Goal: Task Accomplishment & Management: Manage account settings

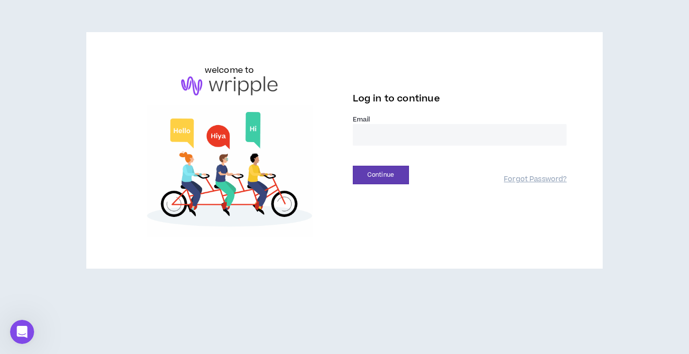
click at [415, 136] on input "email" at bounding box center [460, 135] width 214 height 22
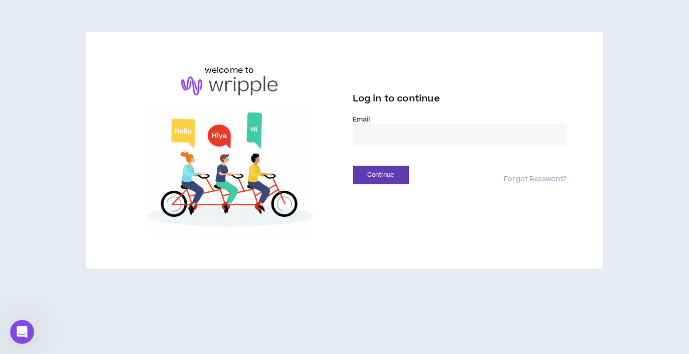
type input "**********"
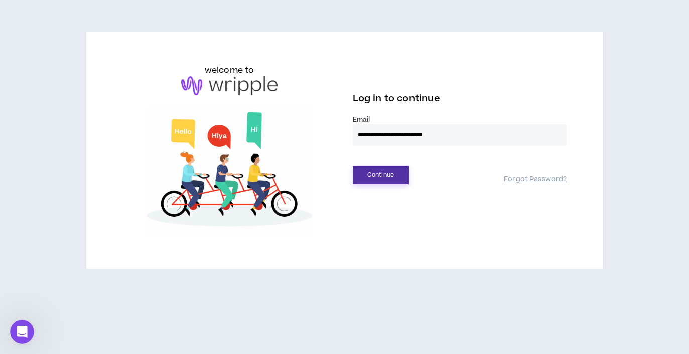
click at [387, 181] on button "Continue" at bounding box center [381, 175] width 56 height 19
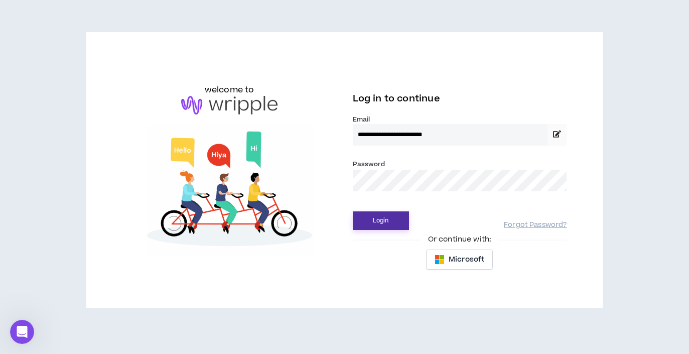
click at [381, 219] on button "Login" at bounding box center [381, 220] width 56 height 19
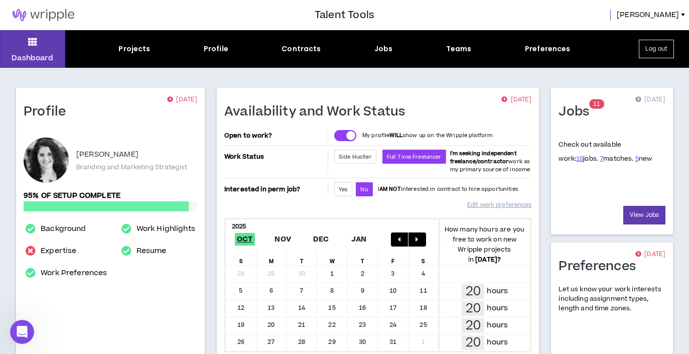
click at [388, 58] on div "Dashboard Projects Profile Contracts Jobs Teams Preferences Log out" at bounding box center [344, 49] width 689 height 38
click at [384, 51] on div "Jobs" at bounding box center [383, 49] width 19 height 11
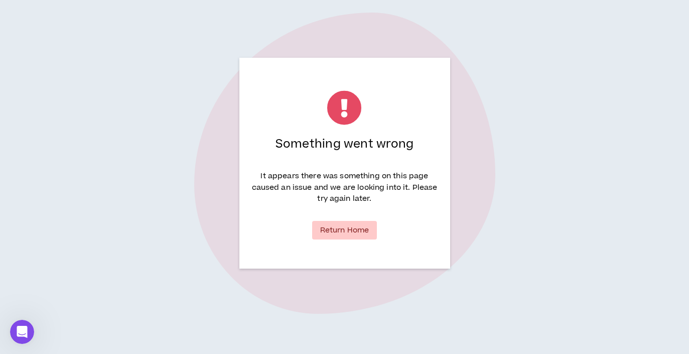
click at [350, 230] on link "Return Home" at bounding box center [344, 230] width 65 height 19
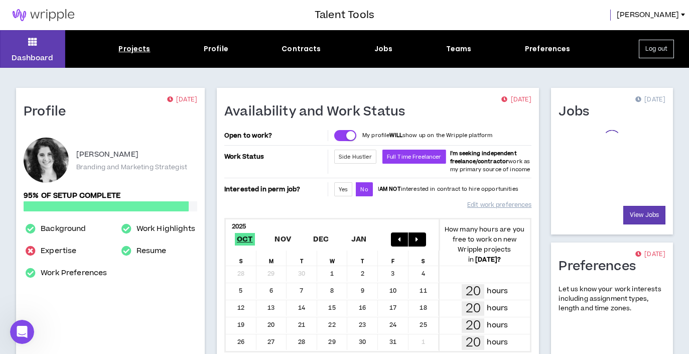
click at [136, 51] on div "Projects" at bounding box center [134, 49] width 32 height 11
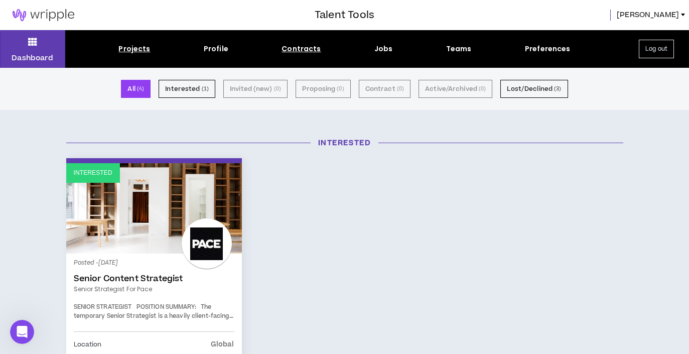
click at [301, 48] on div "Contracts" at bounding box center [300, 49] width 39 height 11
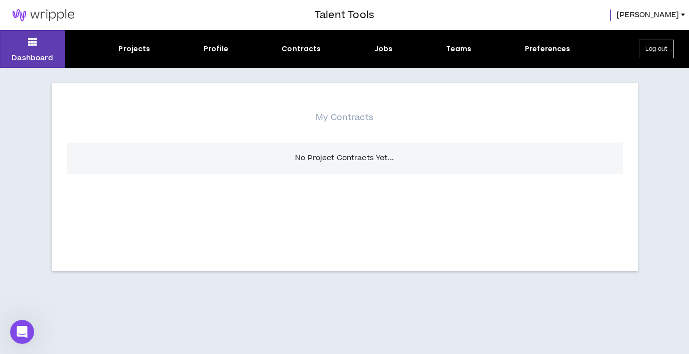
click at [384, 46] on div "Jobs" at bounding box center [383, 49] width 19 height 11
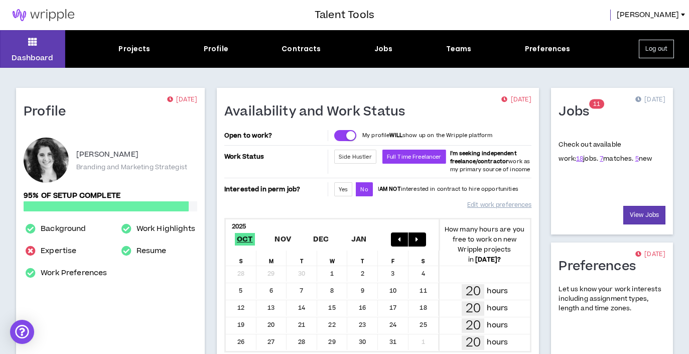
click at [599, 161] on span "7 matches." at bounding box center [616, 158] width 34 height 9
click at [599, 160] on link "7" at bounding box center [601, 158] width 4 height 9
